Goal: Task Accomplishment & Management: Manage account settings

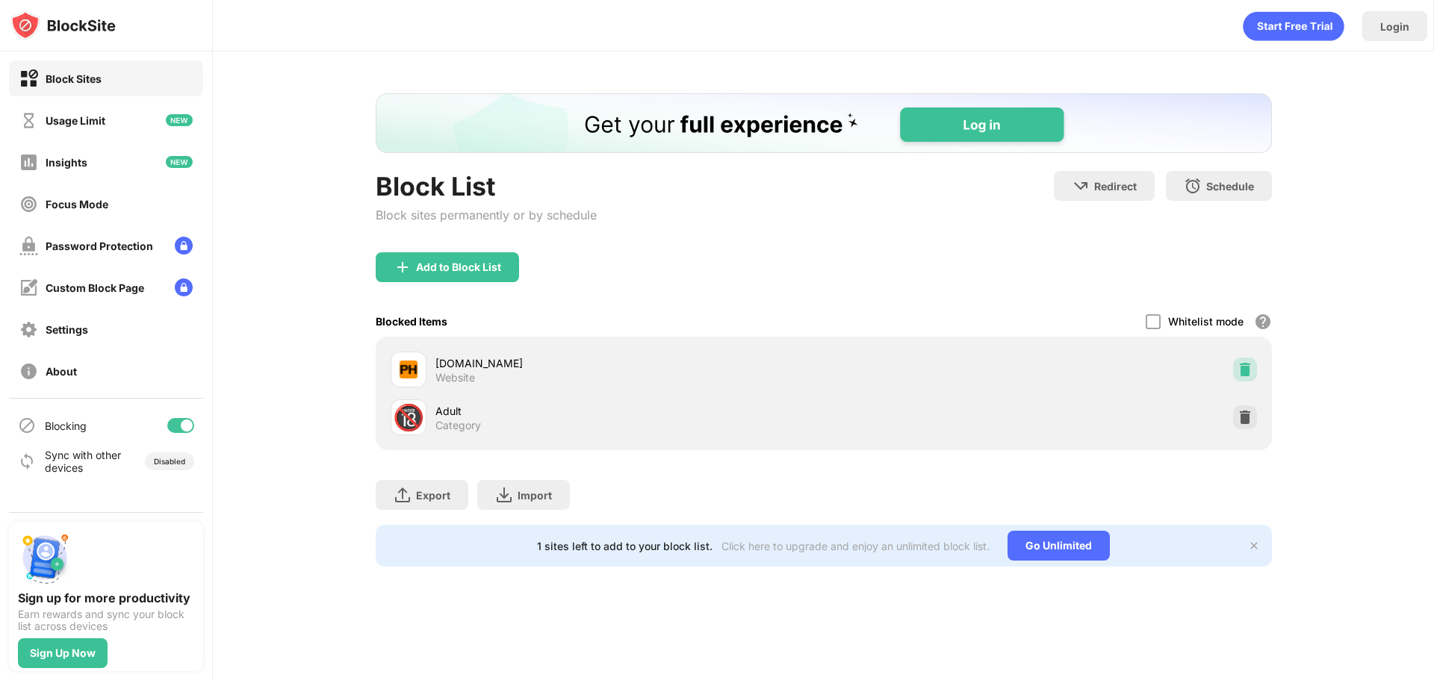
click at [1241, 378] on div at bounding box center [1245, 370] width 24 height 24
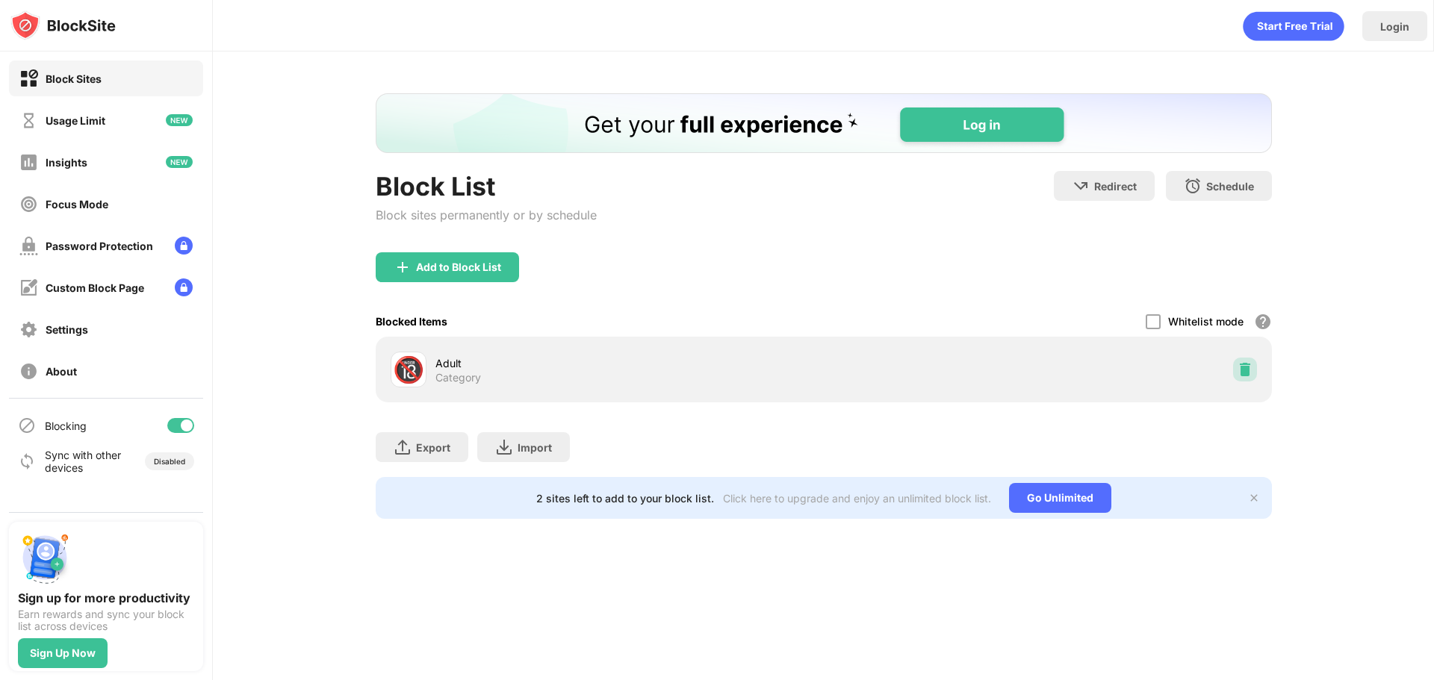
click at [1241, 378] on div at bounding box center [1245, 370] width 24 height 24
